Goal: Information Seeking & Learning: Learn about a topic

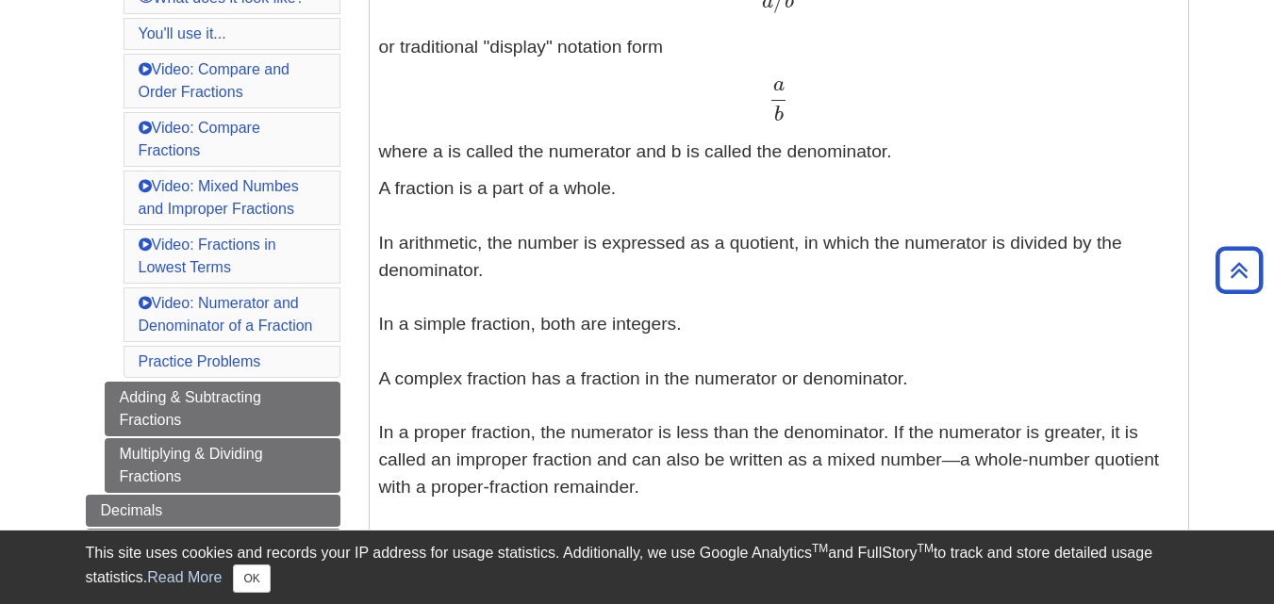
scroll to position [578, 0]
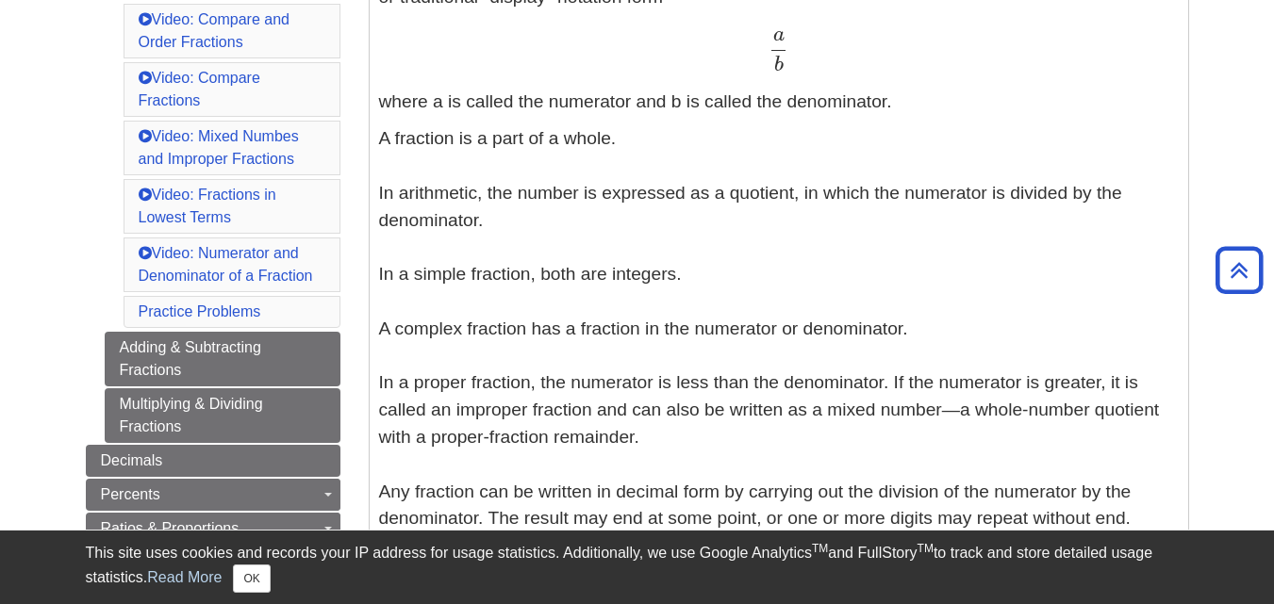
click at [761, 387] on p "A fraction is a part of a whole. In arithmetic, the number is expressed as a qu…" at bounding box center [778, 328] width 799 height 407
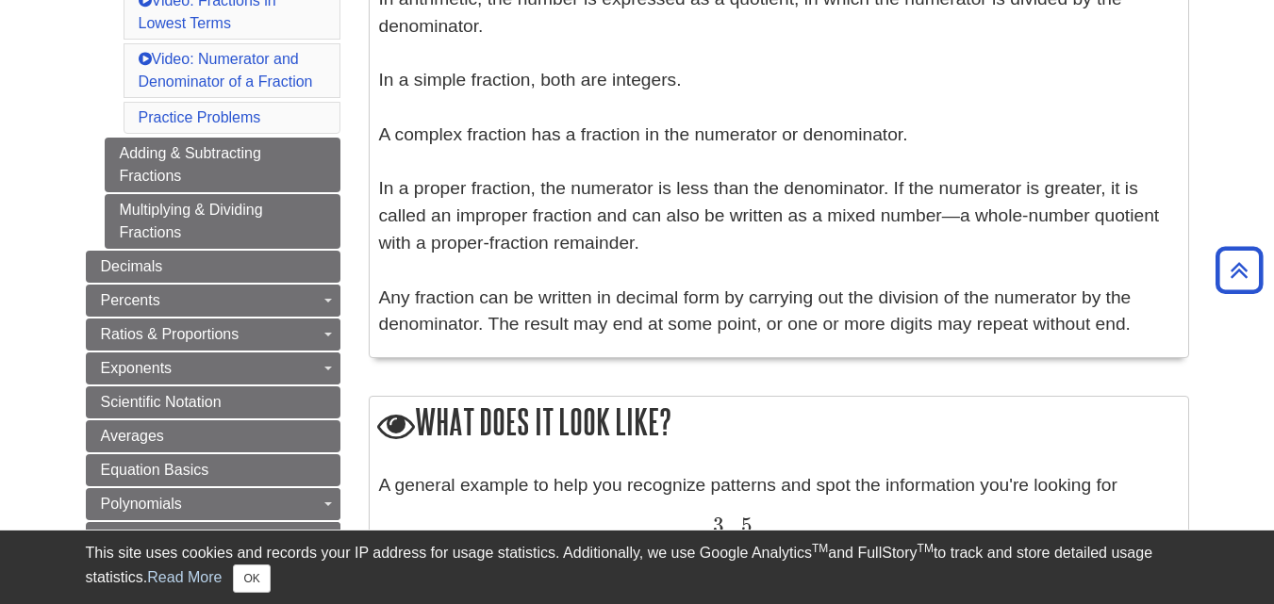
scroll to position [792, 0]
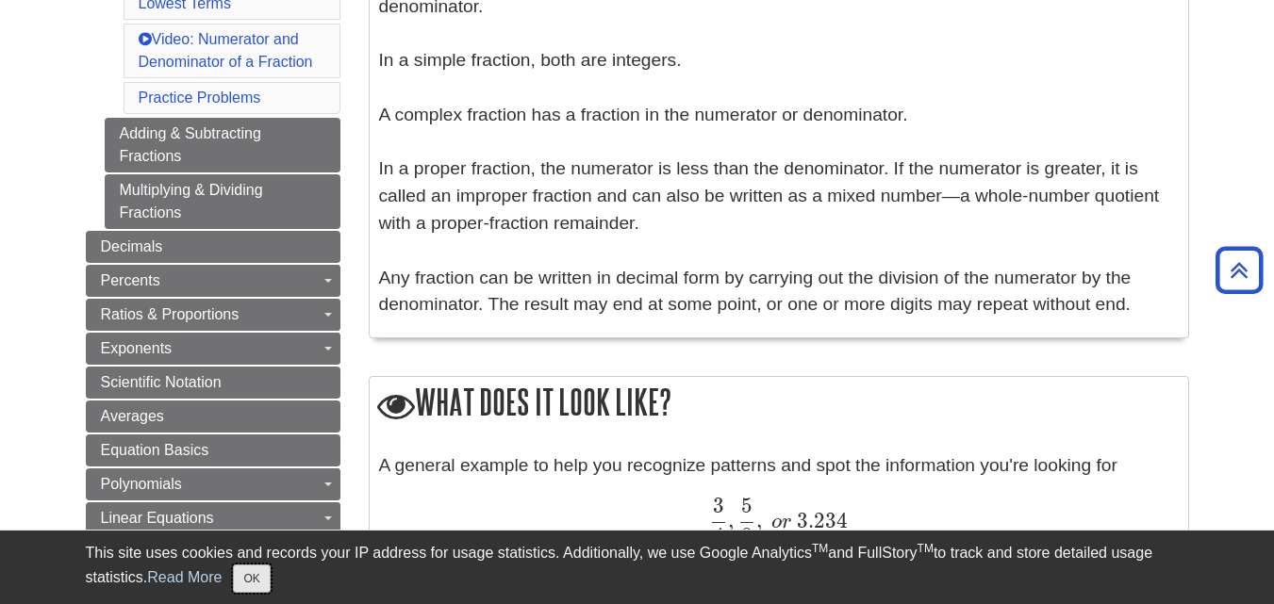
click at [264, 580] on button "OK" at bounding box center [251, 579] width 37 height 28
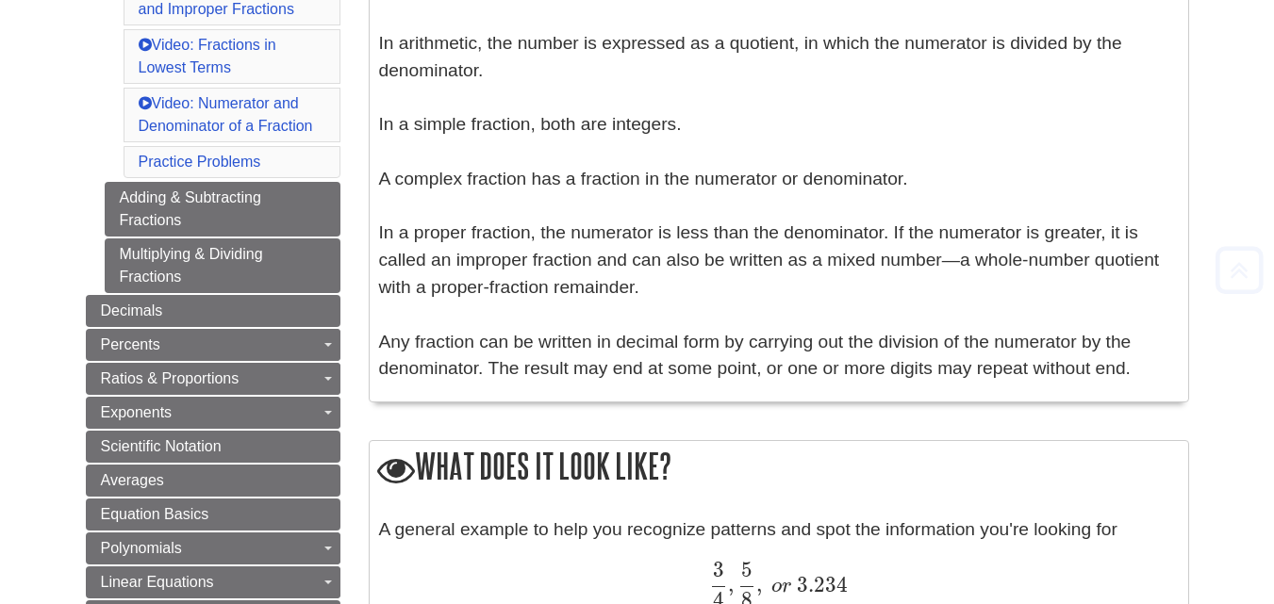
scroll to position [0, 0]
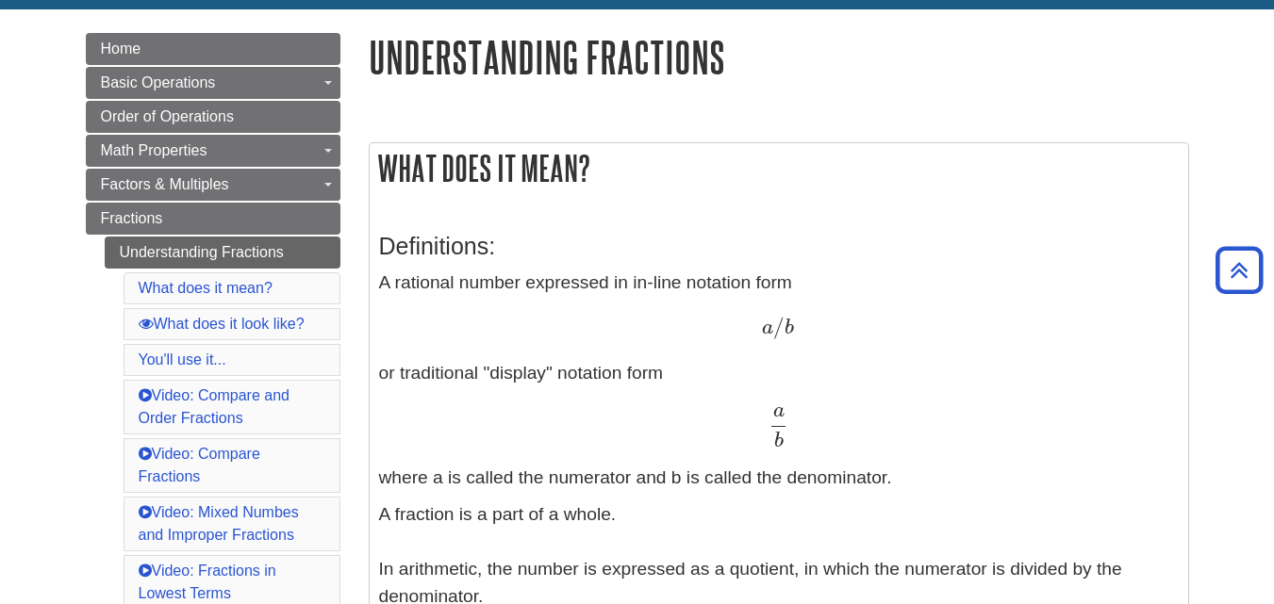
scroll to position [195, 0]
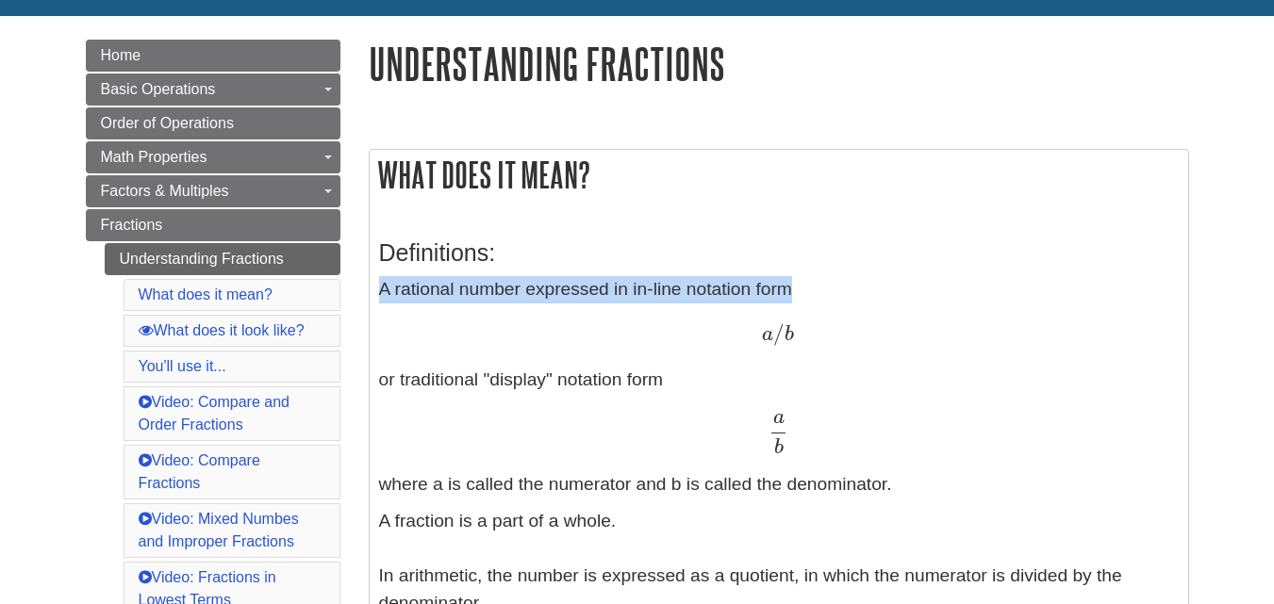
drag, startPoint x: 379, startPoint y: 290, endPoint x: 598, endPoint y: 328, distance: 221.9
click at [598, 328] on p "A rational number expressed in in-line notation form a / b a / b or traditional…" at bounding box center [778, 387] width 799 height 222
click at [598, 328] on div "a / b a / b" at bounding box center [778, 334] width 799 height 27
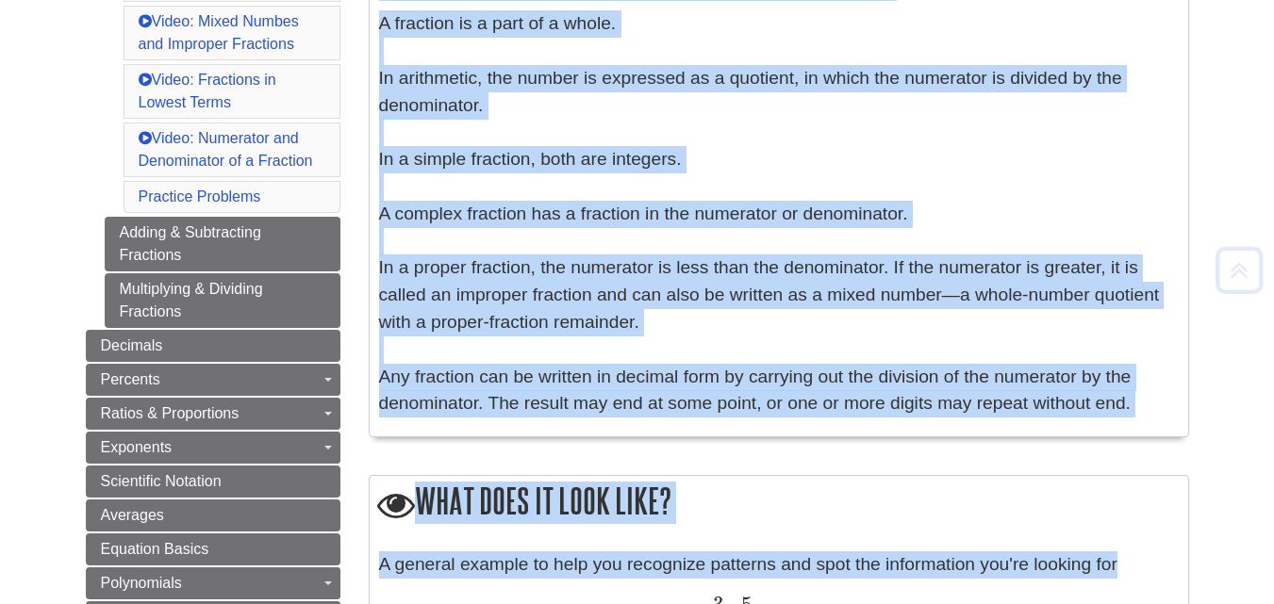
scroll to position [966, 0]
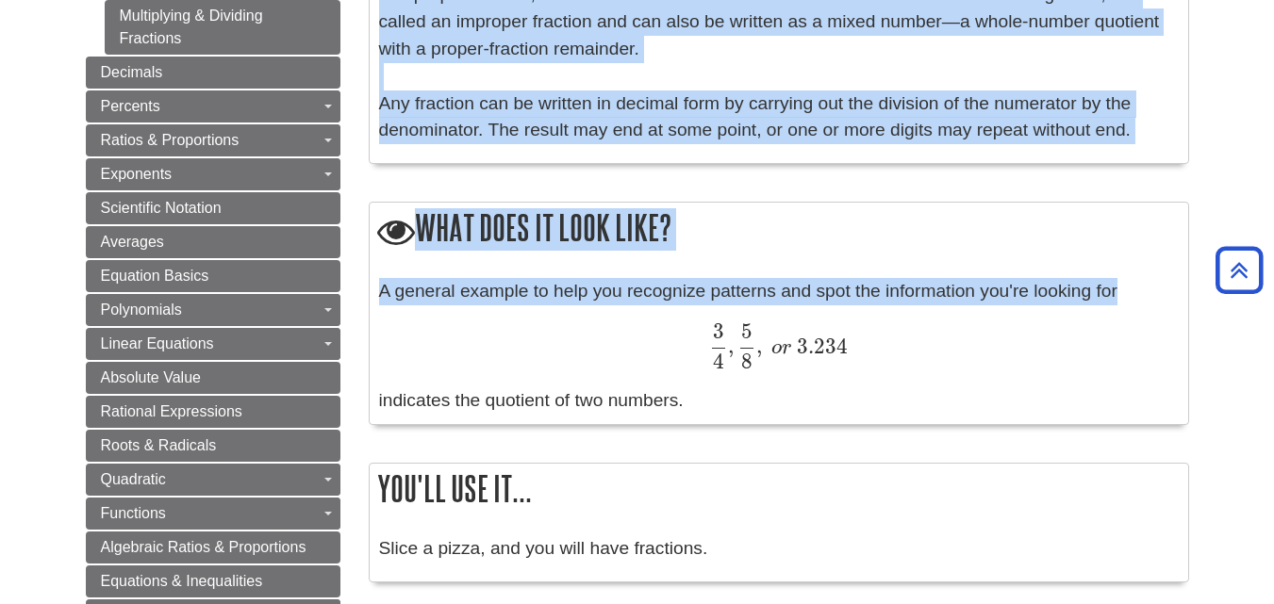
drag, startPoint x: 382, startPoint y: 288, endPoint x: 1122, endPoint y: 127, distance: 757.2
copy div "A rational number expressed in in-line notation form a / b a / b or traditional…"
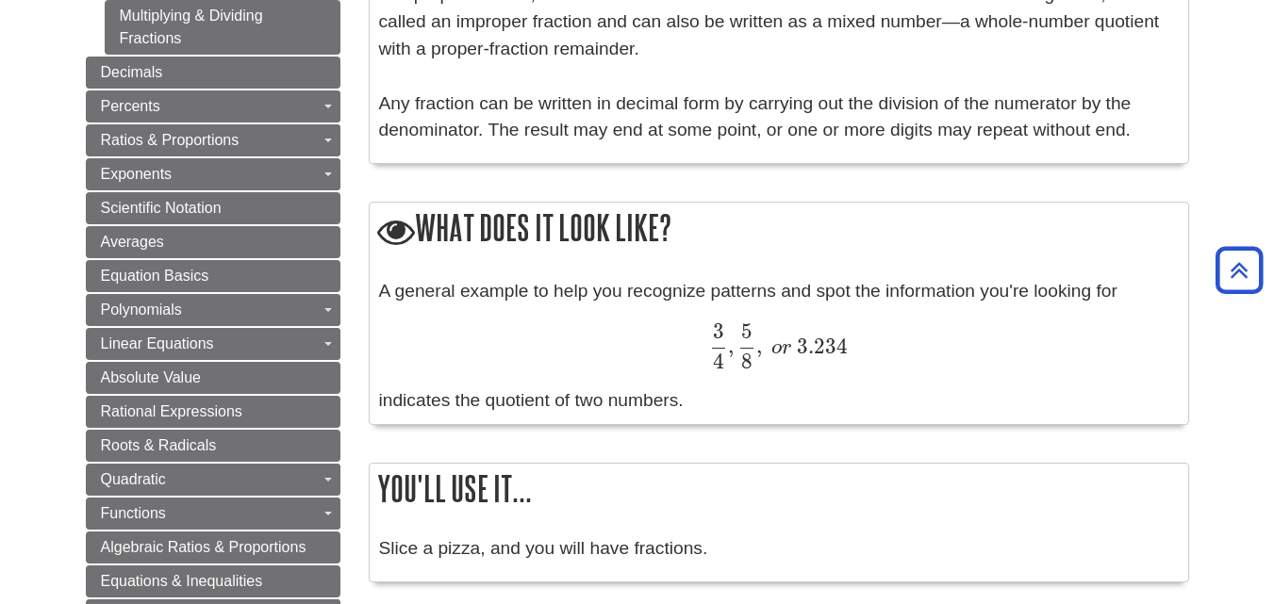
click at [640, 301] on div "A general example to help you recognize patterns and spot the information you'r…" at bounding box center [778, 346] width 799 height 137
drag, startPoint x: 387, startPoint y: 294, endPoint x: 809, endPoint y: 395, distance: 434.2
click at [809, 395] on div "A general example to help you recognize patterns and spot the information you'r…" at bounding box center [778, 346] width 799 height 137
copy div "general example to help you recognize patterns and spot the information you're …"
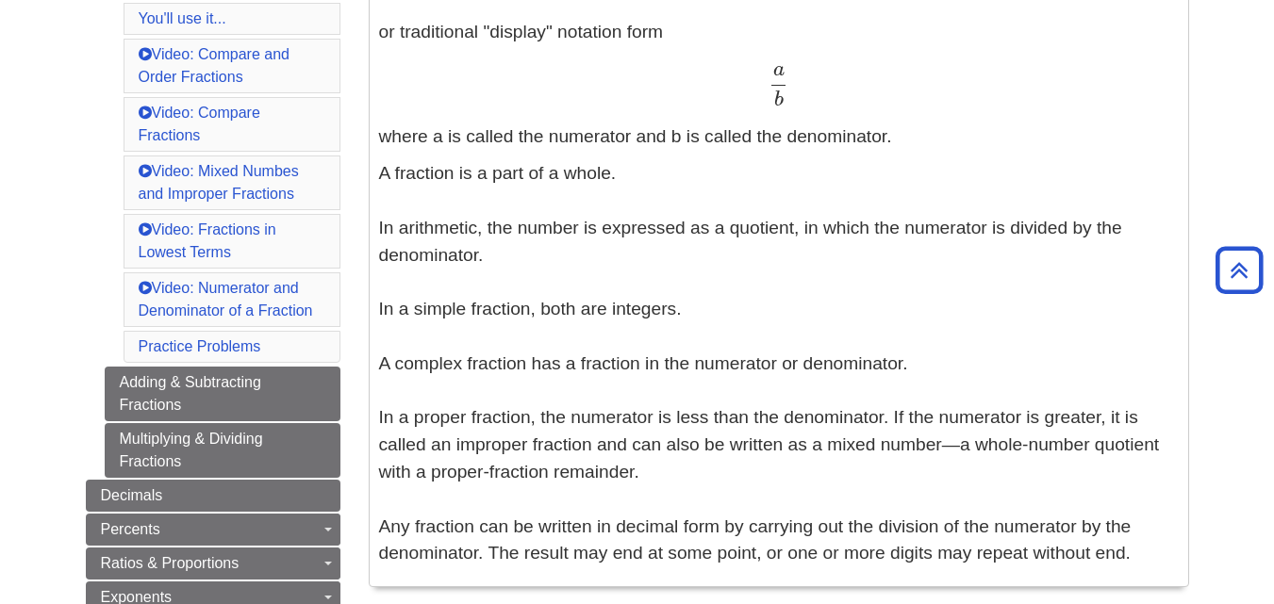
scroll to position [300, 0]
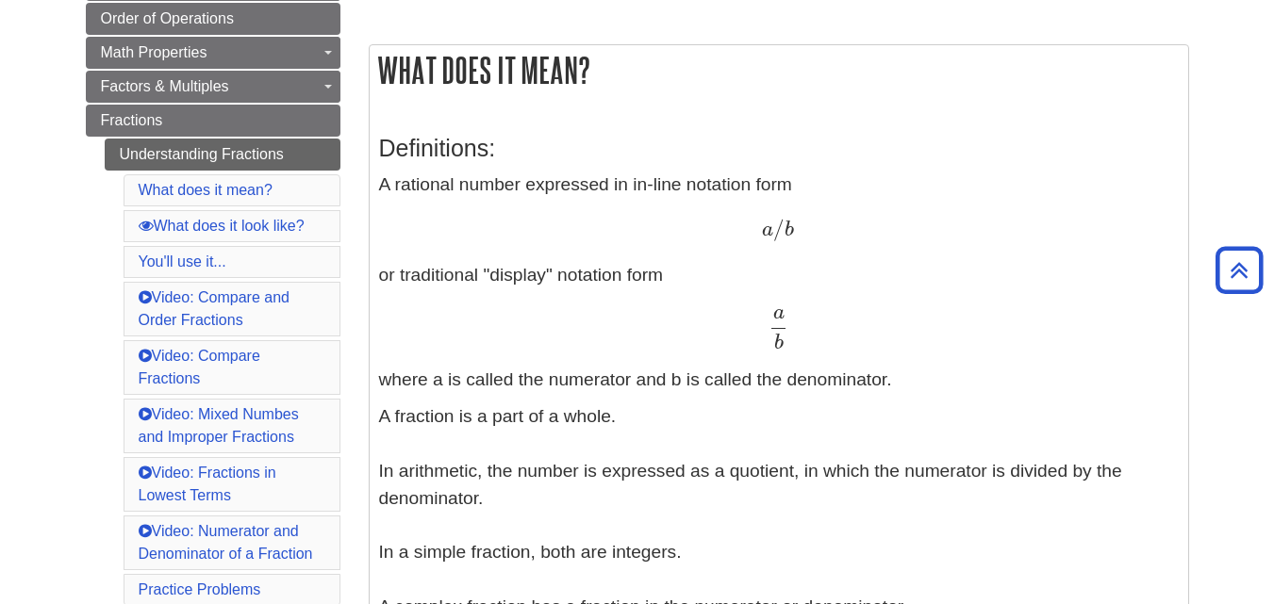
click at [650, 187] on p "A rational number expressed in in-line notation form a / b a / b or traditional…" at bounding box center [778, 283] width 799 height 222
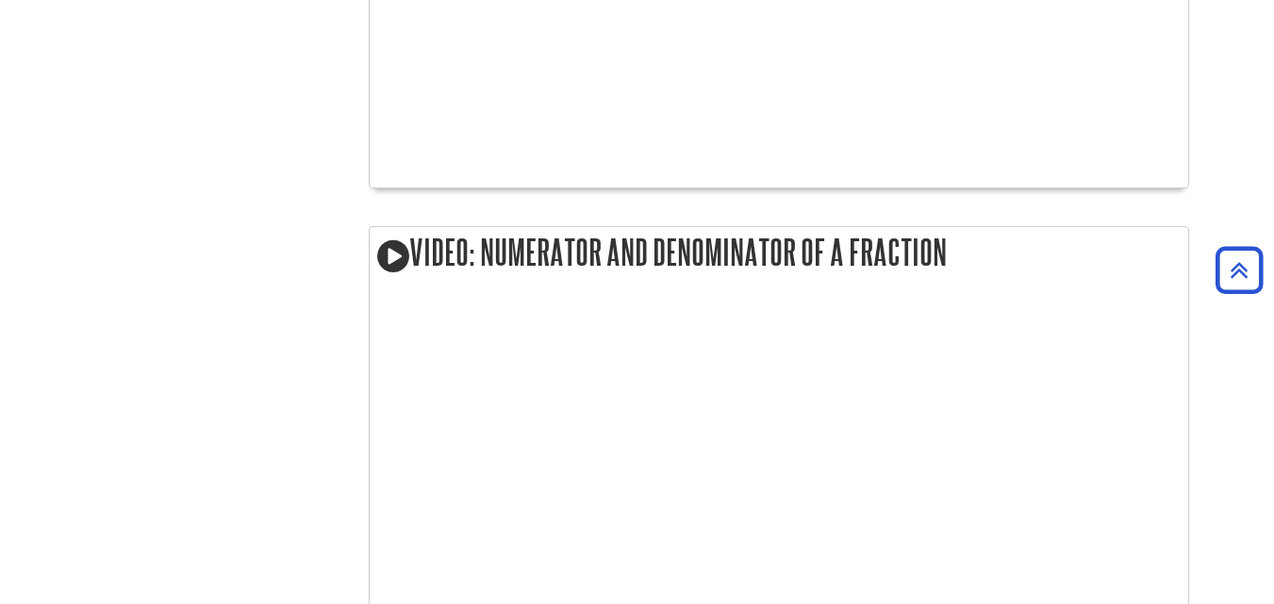
scroll to position [0, 0]
